Goal: Task Accomplishment & Management: Manage account settings

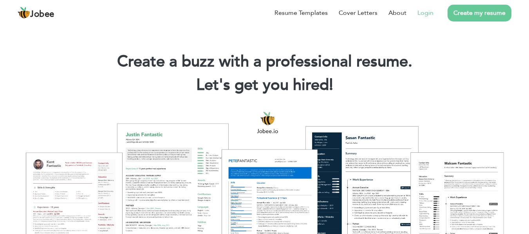
click at [428, 16] on link "Login" at bounding box center [425, 12] width 16 height 9
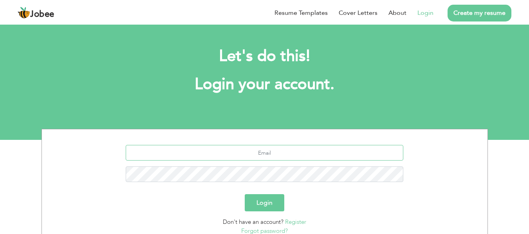
click at [258, 158] on input "text" at bounding box center [264, 153] width 277 height 16
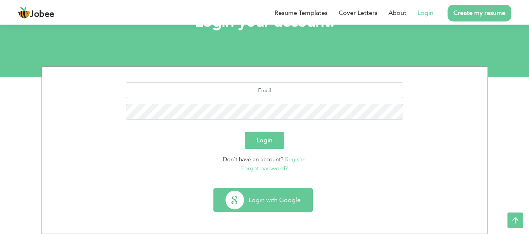
click at [270, 197] on button "Login with Google" at bounding box center [263, 200] width 99 height 23
